Goal: Find specific page/section: Find specific page/section

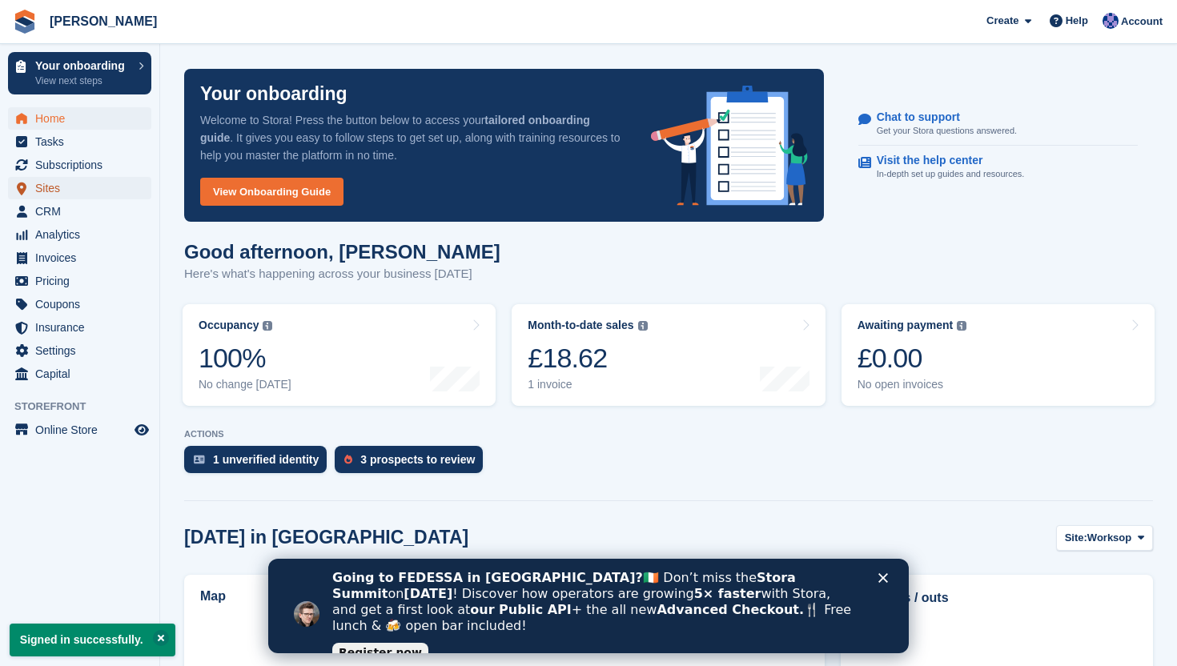
click at [78, 182] on span "Sites" at bounding box center [83, 188] width 96 height 22
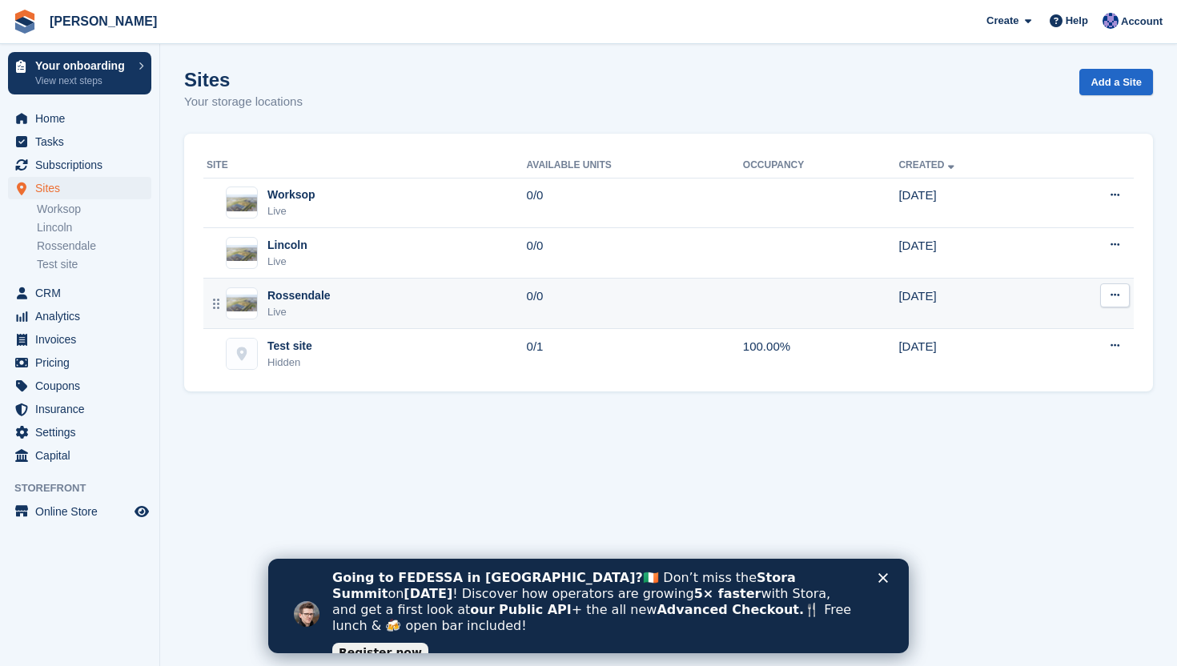
click at [371, 307] on div "Rossendale Live" at bounding box center [367, 303] width 320 height 33
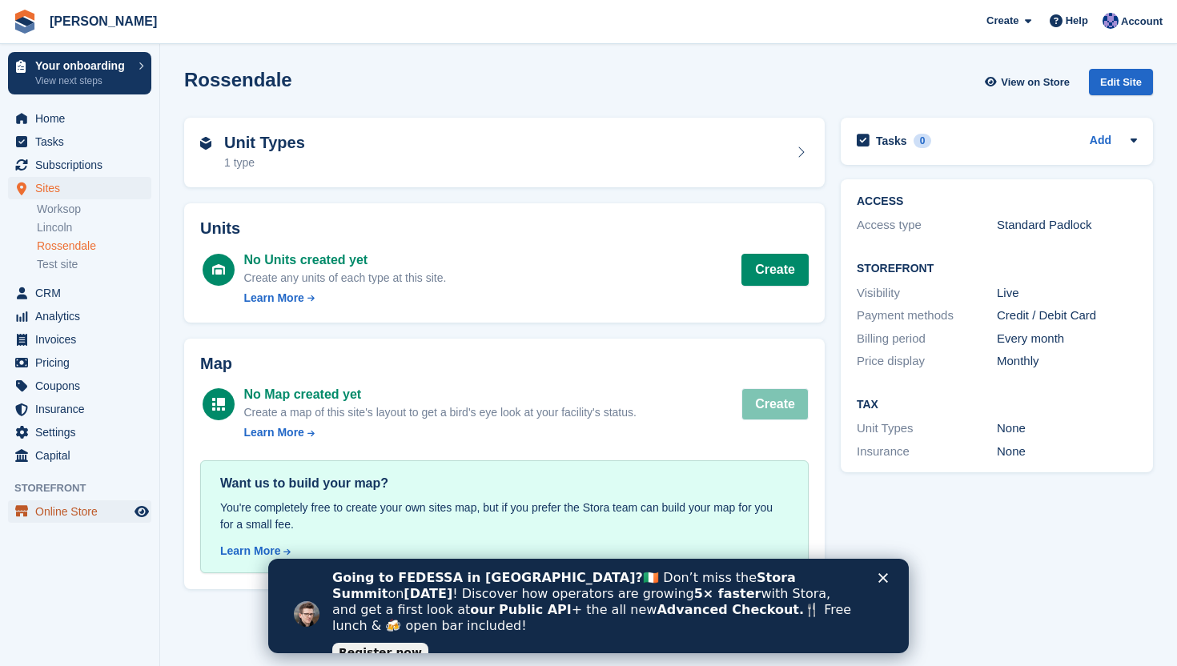
click at [70, 507] on span "Online Store" at bounding box center [83, 511] width 96 height 22
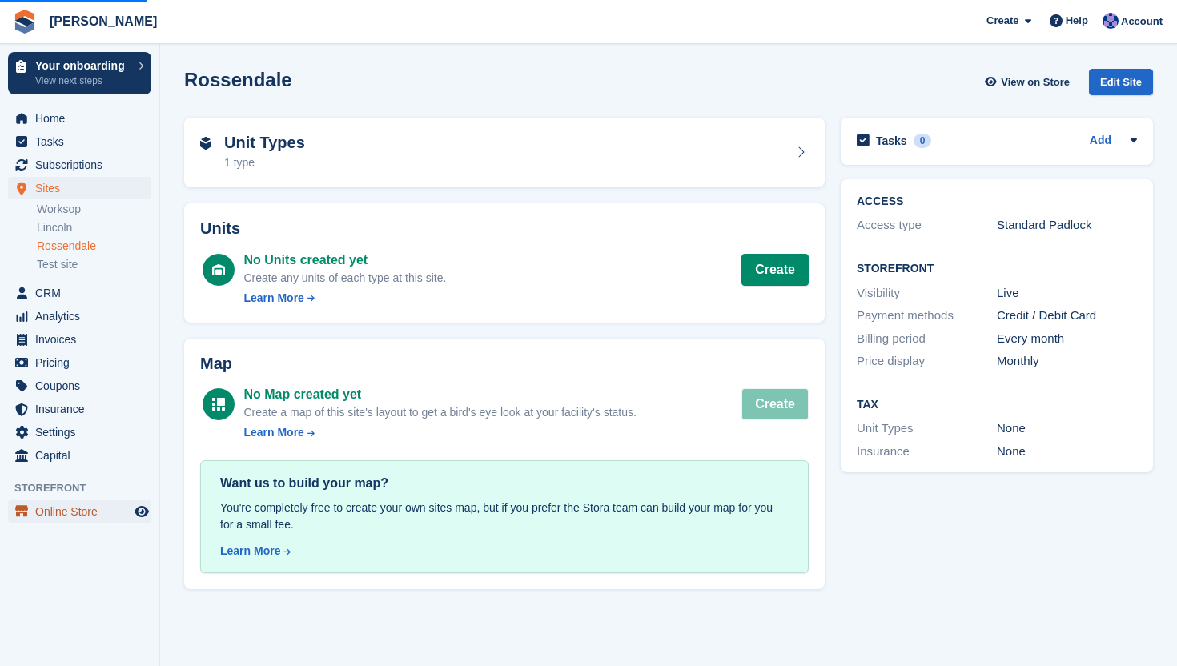
click at [74, 515] on span "Online Store" at bounding box center [83, 511] width 96 height 22
click at [106, 515] on span "Online Store" at bounding box center [83, 511] width 96 height 22
